Goal: Check status: Check status

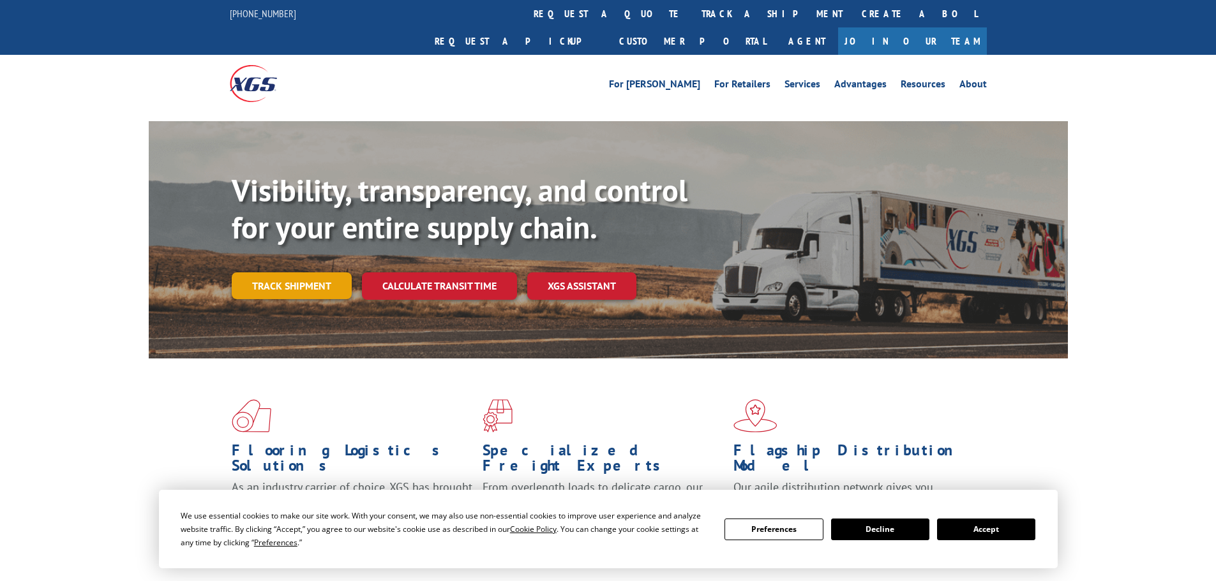
click at [283, 272] on link "Track shipment" at bounding box center [292, 285] width 120 height 27
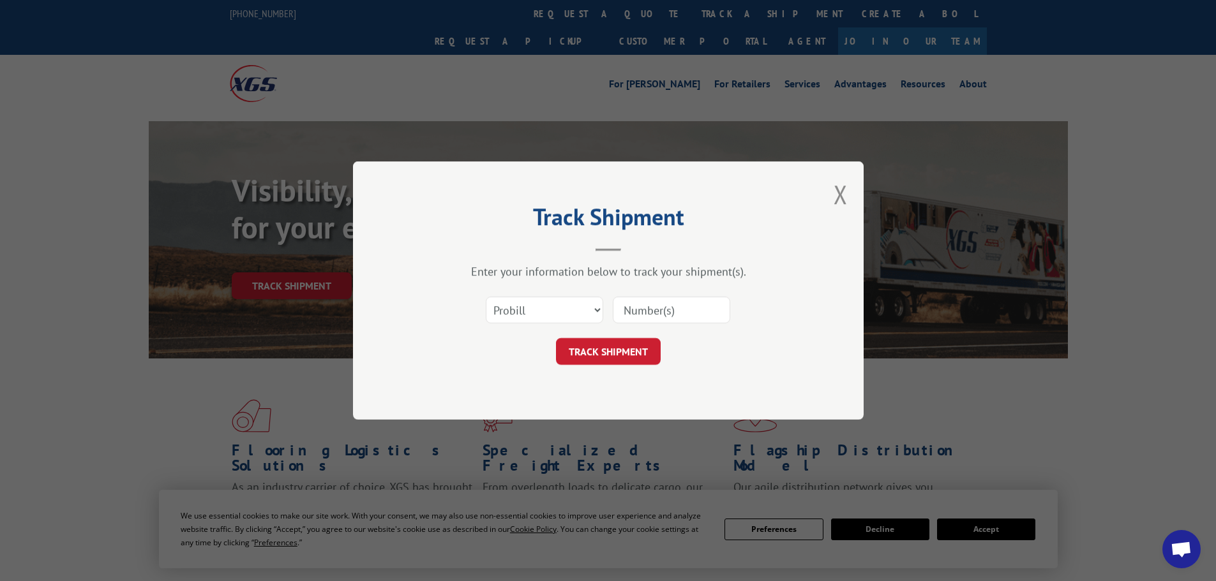
click at [687, 319] on input at bounding box center [671, 310] width 117 height 27
paste input "85488"
type input "85488"
click at [628, 345] on button "TRACK SHIPMENT" at bounding box center [608, 351] width 105 height 27
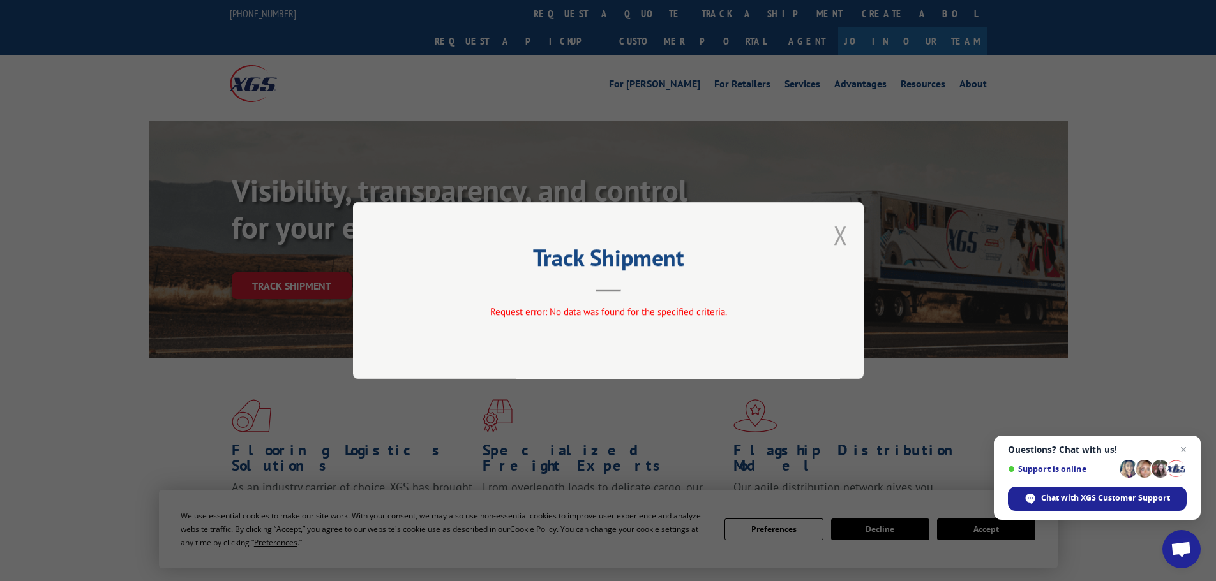
click at [838, 231] on button "Close modal" at bounding box center [840, 235] width 14 height 34
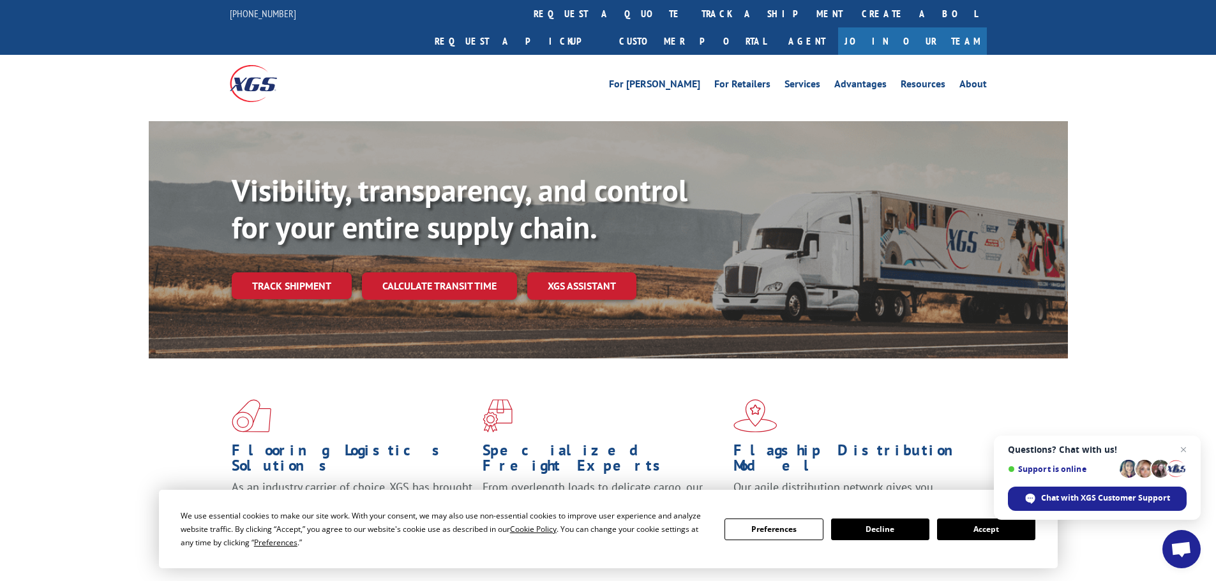
drag, startPoint x: 338, startPoint y: 251, endPoint x: 348, endPoint y: 254, distance: 10.5
click at [337, 272] on link "Track shipment" at bounding box center [292, 285] width 120 height 27
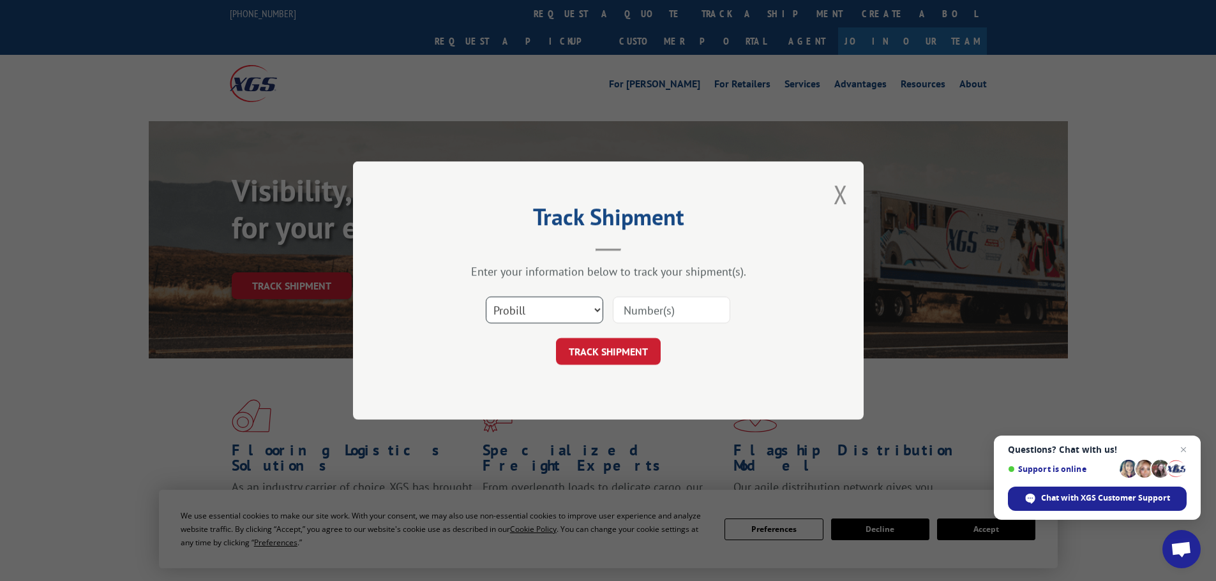
drag, startPoint x: 526, startPoint y: 311, endPoint x: 542, endPoint y: 320, distance: 18.3
click at [528, 311] on select "Select category... Probill BOL PO" at bounding box center [544, 310] width 117 height 27
select select "bol"
click at [486, 297] on select "Select category... Probill BOL PO" at bounding box center [544, 310] width 117 height 27
drag, startPoint x: 659, startPoint y: 291, endPoint x: 663, endPoint y: 303, distance: 12.7
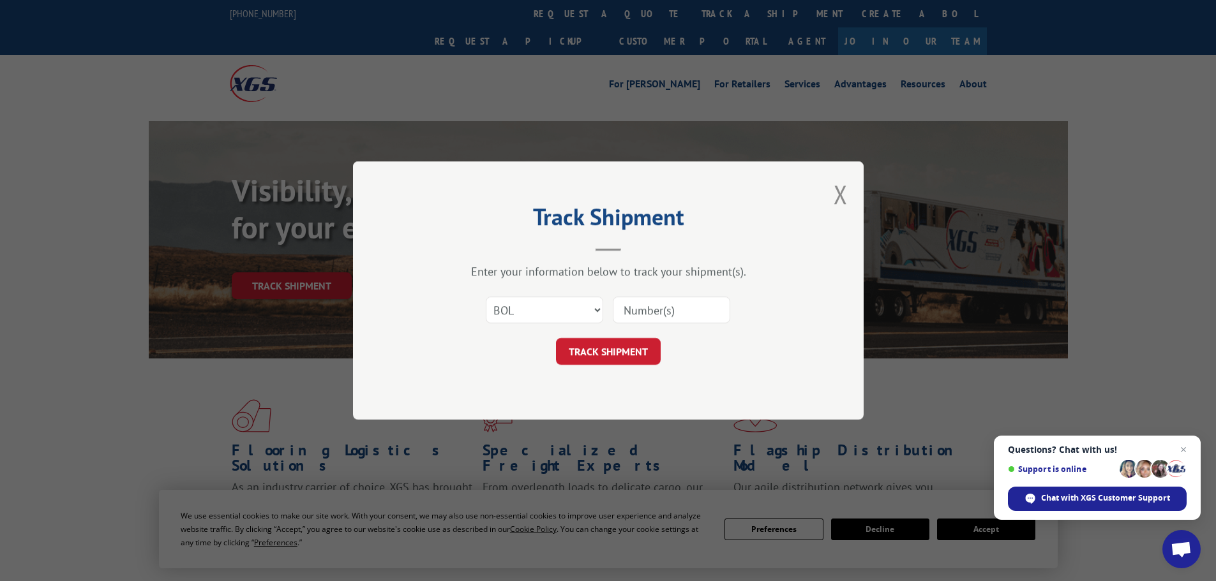
click at [660, 294] on div "Select category... Probill BOL PO" at bounding box center [608, 310] width 383 height 42
drag, startPoint x: 663, startPoint y: 303, endPoint x: 663, endPoint y: 311, distance: 8.3
click at [663, 306] on input at bounding box center [671, 310] width 117 height 27
paste input "5479061"
type input "5479061"
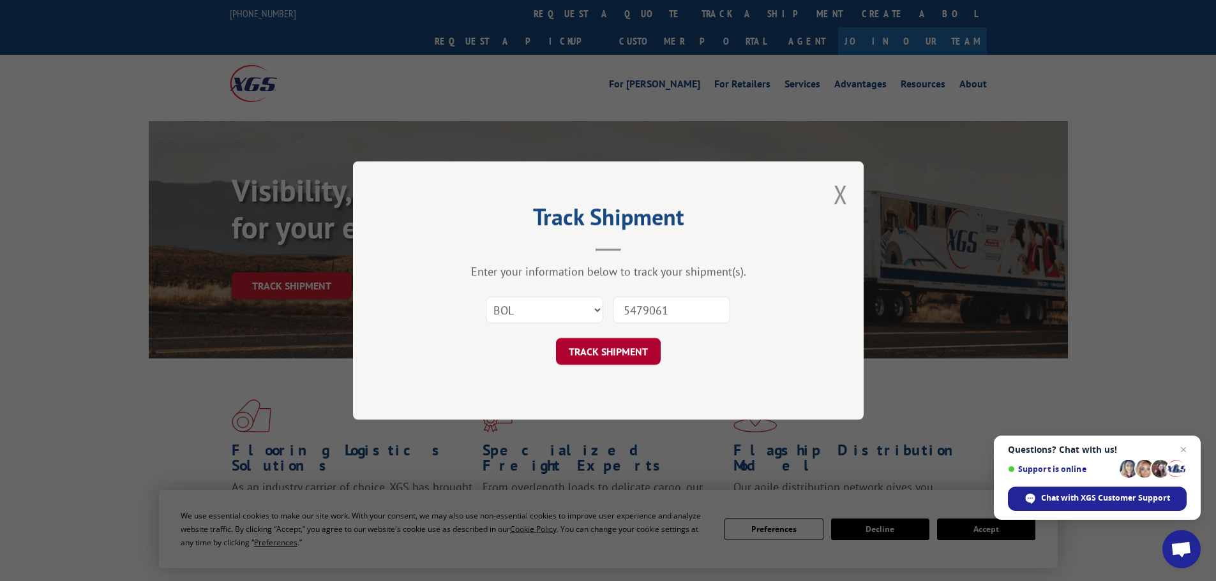
click at [622, 348] on button "TRACK SHIPMENT" at bounding box center [608, 351] width 105 height 27
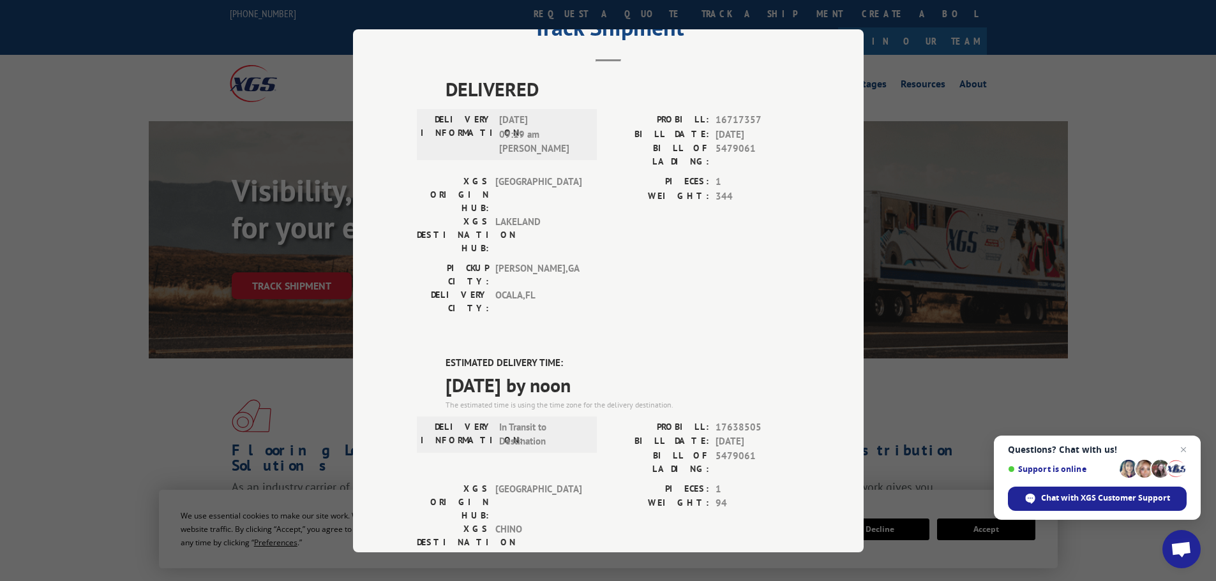
scroll to position [128, 0]
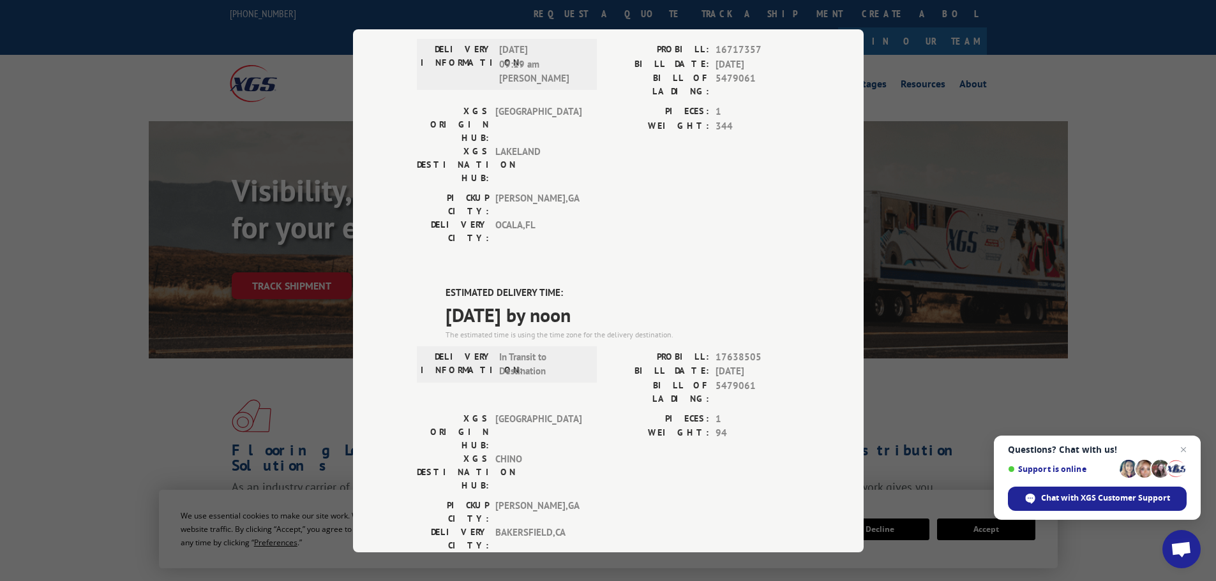
drag, startPoint x: 440, startPoint y: 242, endPoint x: 575, endPoint y: 242, distance: 134.6
click at [619, 300] on span "[DATE] by noon" at bounding box center [622, 314] width 354 height 29
copy span "[DATE] by noon"
